Goal: Find specific page/section: Find specific page/section

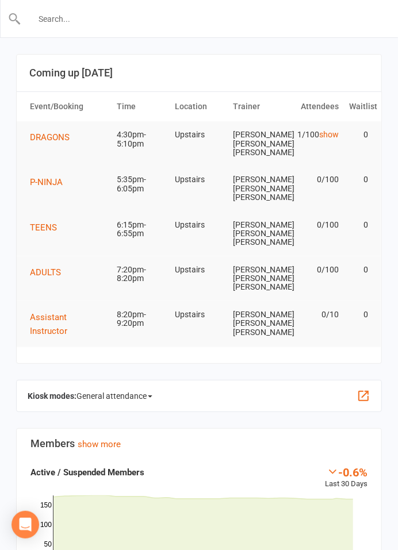
click at [190, 15] on input "text" at bounding box center [199, 19] width 356 height 16
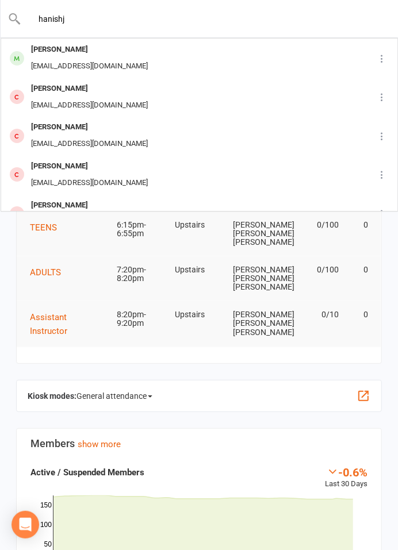
drag, startPoint x: 87, startPoint y: 9, endPoint x: -10, endPoint y: 10, distance: 96.5
drag, startPoint x: 111, startPoint y: 23, endPoint x: 1, endPoint y: 13, distance: 110.7
click at [1, 13] on div "[PERSON_NAME] [EMAIL_ADDRESS][DOMAIN_NAME] [PERSON_NAME] [EMAIL_ADDRESS][DOMAIN…" at bounding box center [199, 18] width 398 height 37
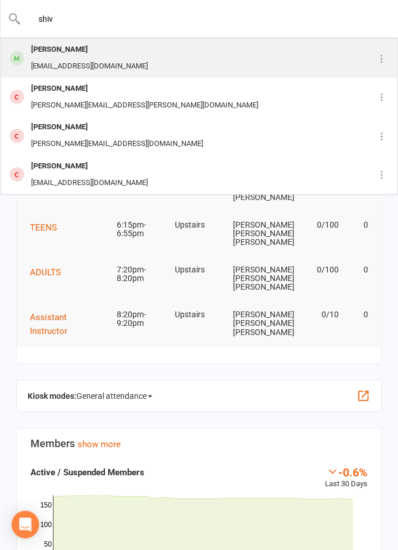
type input "shiv"
click at [59, 58] on div "[EMAIL_ADDRESS][DOMAIN_NAME]" at bounding box center [90, 66] width 124 height 17
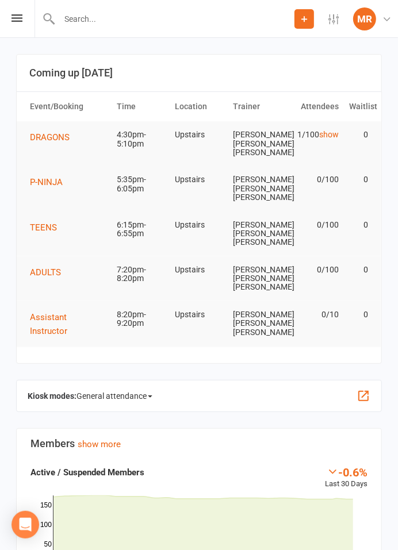
click at [111, 11] on input "text" at bounding box center [175, 19] width 238 height 16
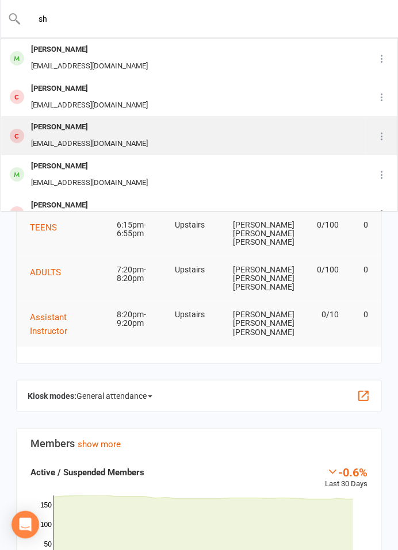
type input "s"
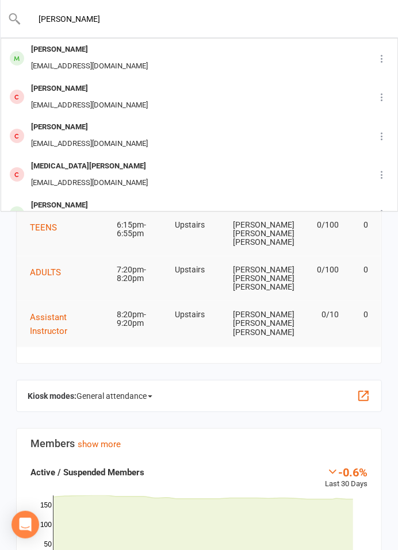
drag, startPoint x: 58, startPoint y: 13, endPoint x: 1, endPoint y: 17, distance: 57.6
click at [1, 17] on div "[PERSON_NAME] [EMAIL_ADDRESS][DOMAIN_NAME] [PERSON_NAME] [EMAIL_ADDRESS][DOMAIN…" at bounding box center [199, 18] width 398 height 37
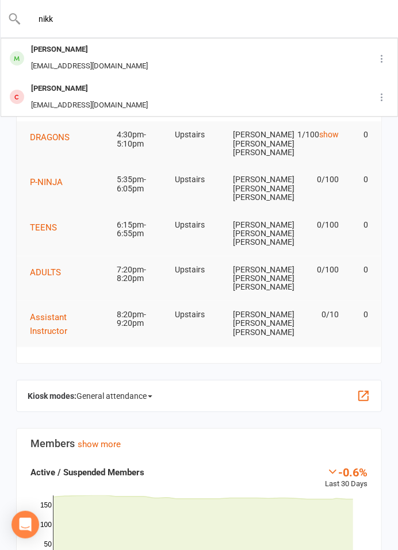
click at [125, 26] on div "nikk [PERSON_NAME] [EMAIL_ADDRESS][DOMAIN_NAME] [PERSON_NAME] [PERSON_NAME][EMA…" at bounding box center [199, 18] width 398 height 37
click at [90, 17] on input "nikk" at bounding box center [199, 19] width 356 height 16
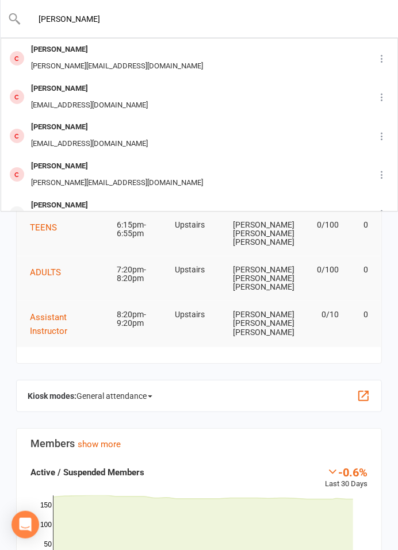
type input "[PERSON_NAME]"
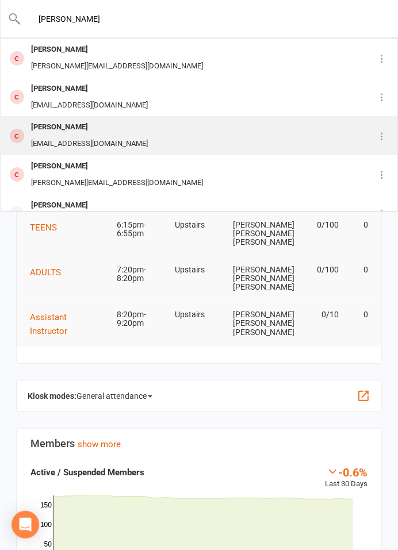
scroll to position [64, 0]
